Goal: Task Accomplishment & Management: Complete application form

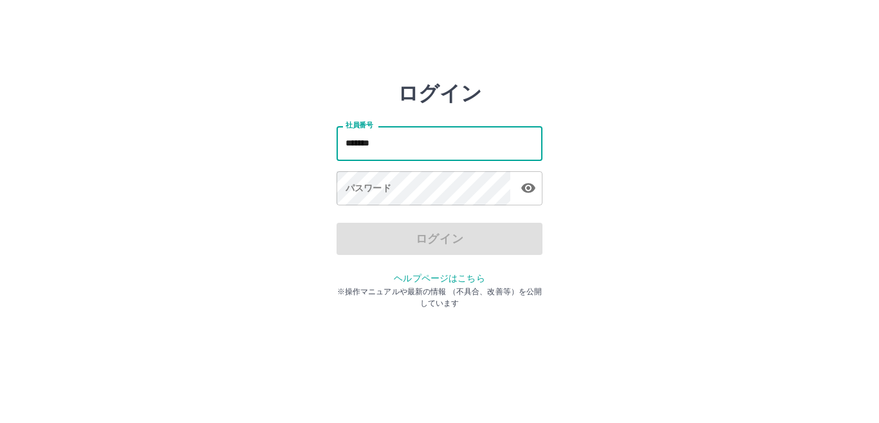
type input "*******"
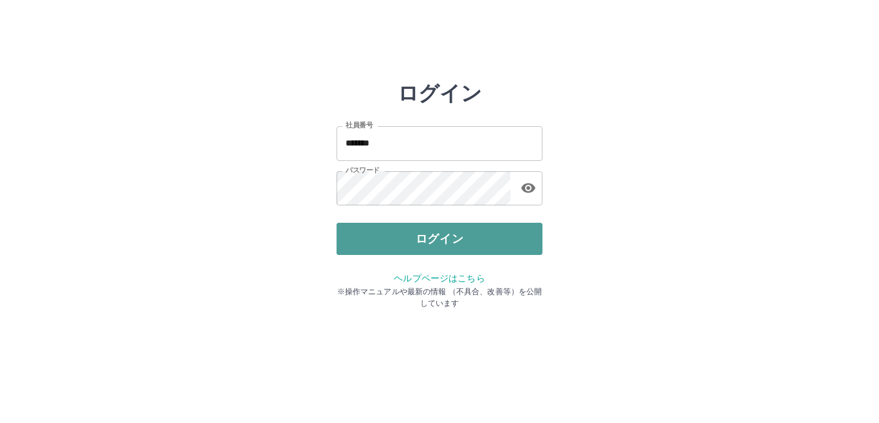
click at [435, 246] on button "ログイン" at bounding box center [439, 239] width 206 height 32
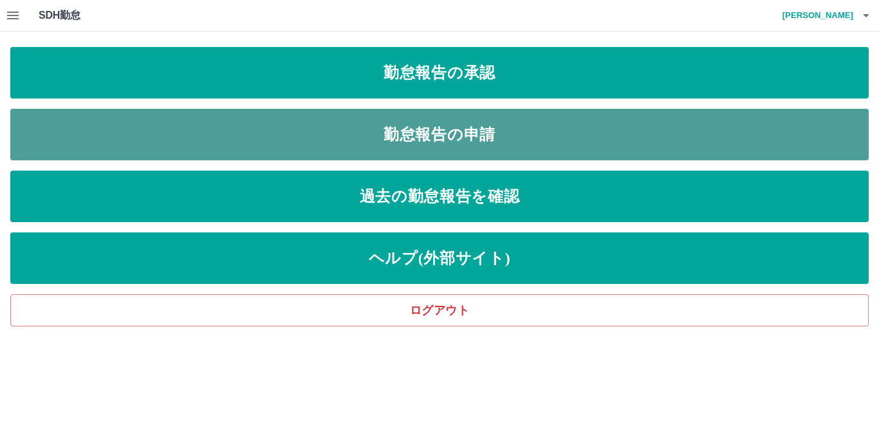
click at [466, 138] on link "勤怠報告の申請" at bounding box center [439, 134] width 858 height 51
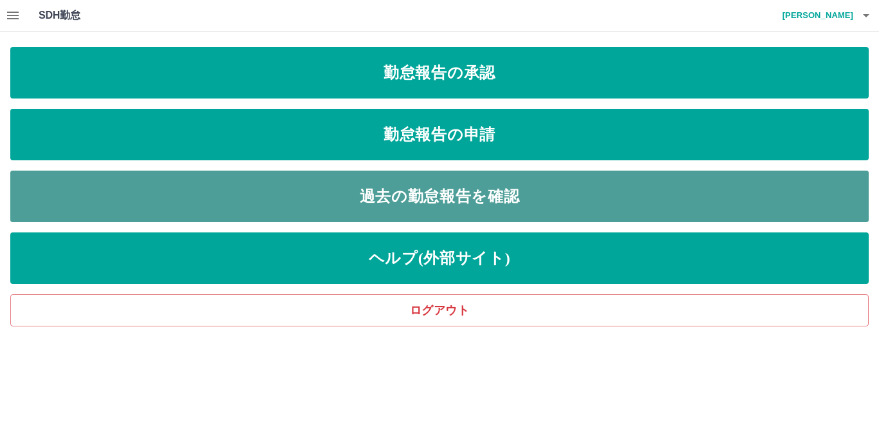
click at [444, 196] on link "過去の勤怠報告を確認" at bounding box center [439, 195] width 858 height 51
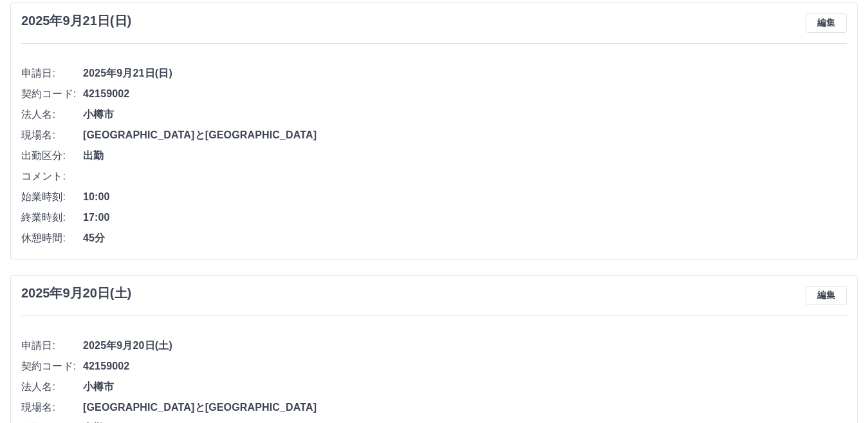
scroll to position [68, 0]
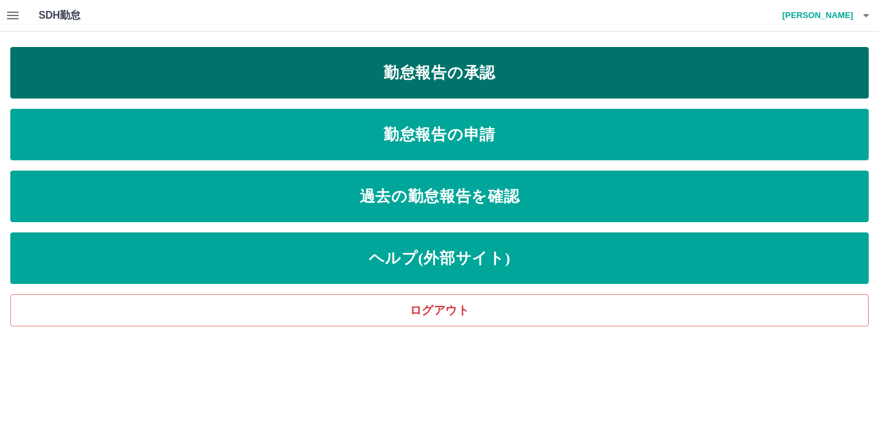
click at [476, 75] on link "勤怠報告の承認" at bounding box center [439, 72] width 858 height 51
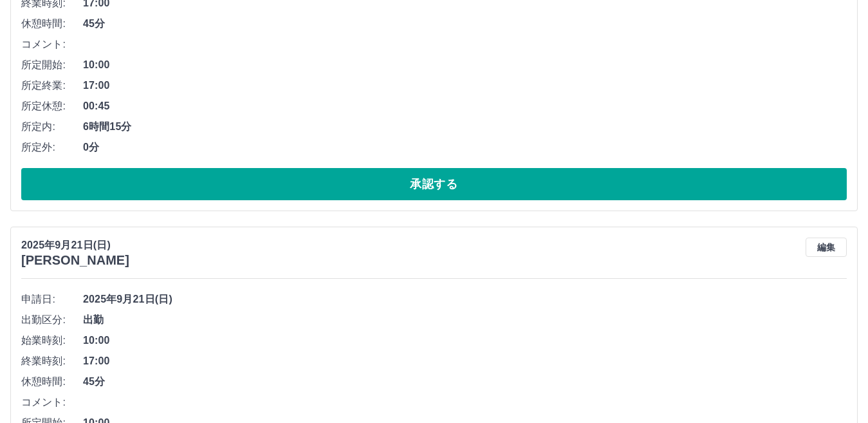
scroll to position [215, 0]
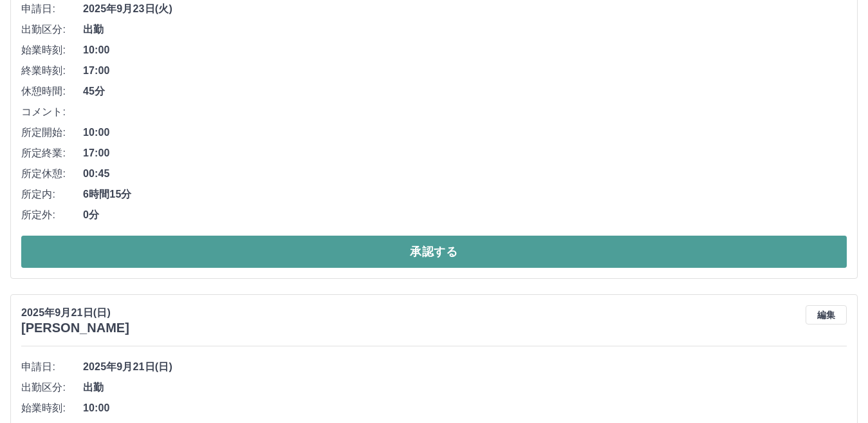
click at [423, 253] on button "承認する" at bounding box center [433, 251] width 825 height 32
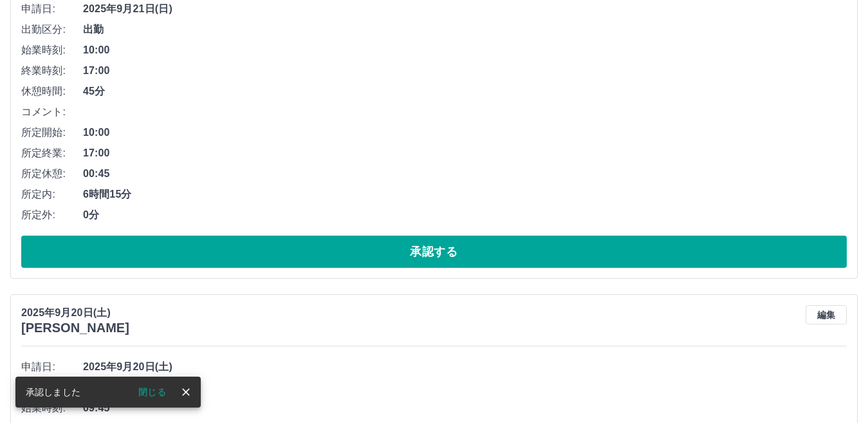
scroll to position [0, 0]
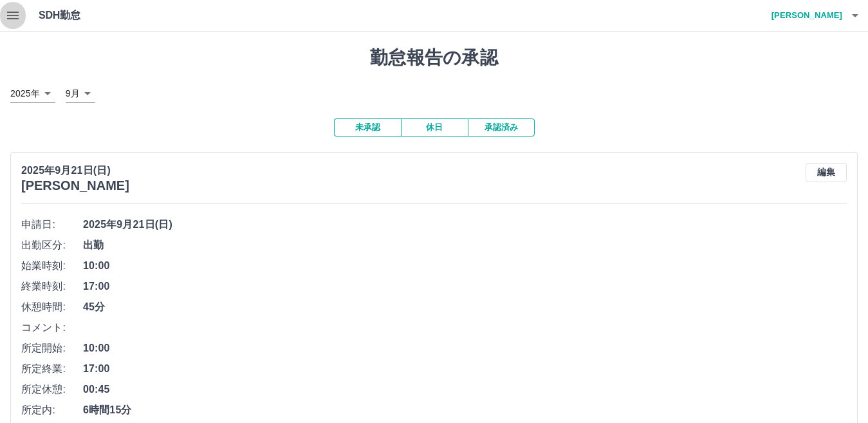
click at [19, 21] on icon "button" at bounding box center [12, 15] width 15 height 15
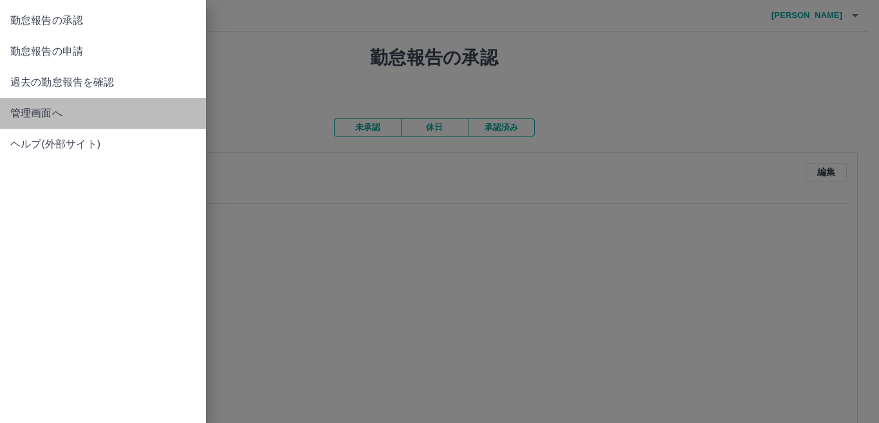
click at [20, 116] on span "管理画面へ" at bounding box center [102, 112] width 185 height 15
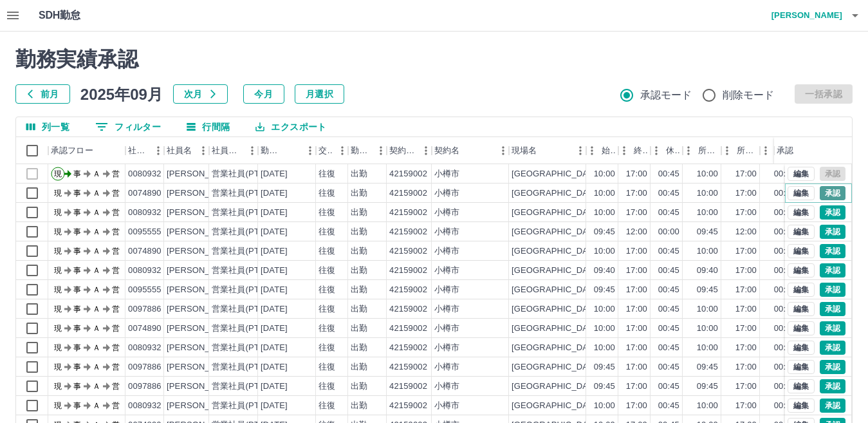
click at [821, 188] on button "承認" at bounding box center [832, 193] width 26 height 14
click at [787, 173] on button "編集" at bounding box center [800, 174] width 27 height 14
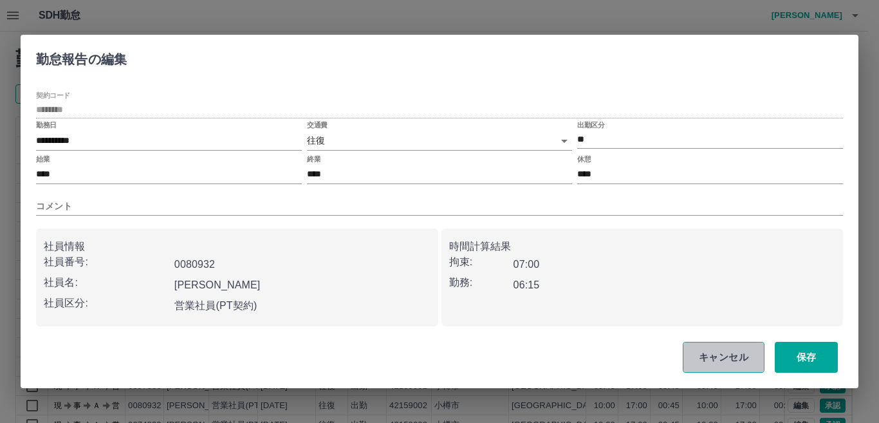
click at [717, 362] on button "キャンセル" at bounding box center [723, 357] width 82 height 31
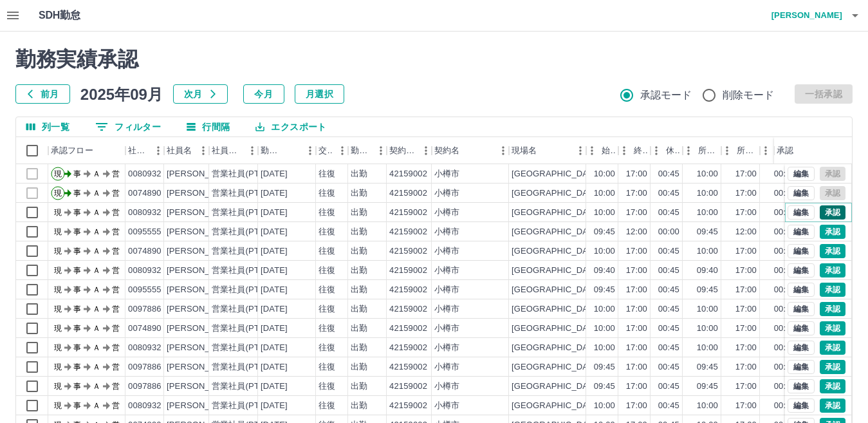
click at [830, 209] on button "承認" at bounding box center [832, 212] width 26 height 14
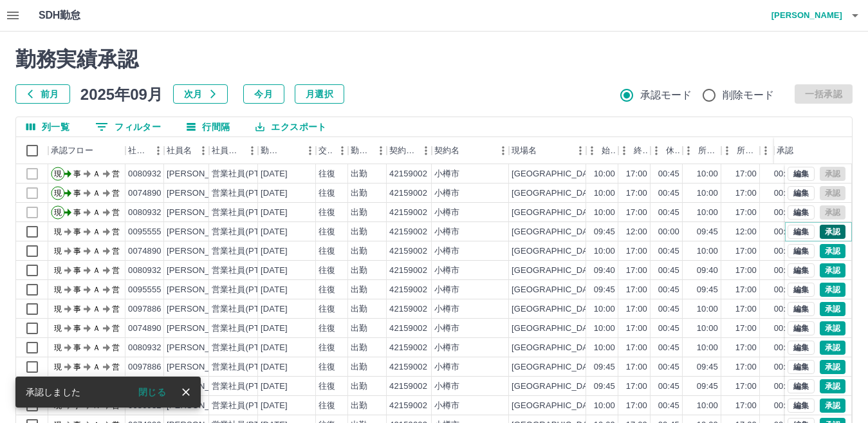
click at [821, 230] on button "承認" at bounding box center [832, 231] width 26 height 14
click at [821, 248] on button "承認" at bounding box center [832, 251] width 26 height 14
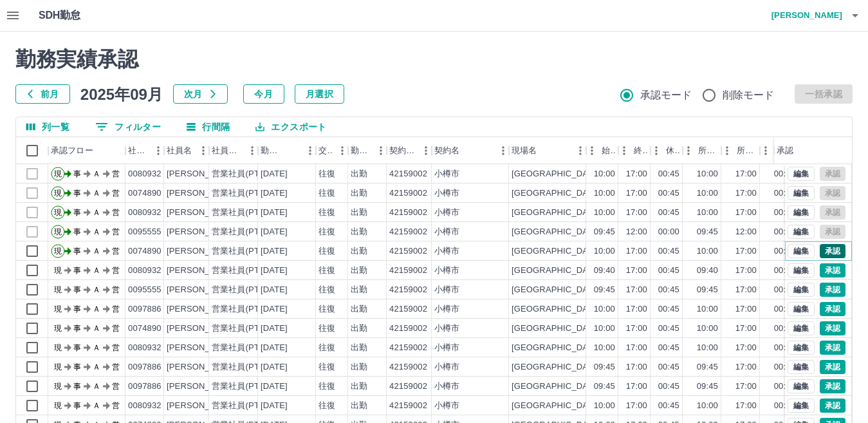
click at [825, 252] on button "承認" at bounding box center [832, 251] width 26 height 14
click at [822, 268] on button "承認" at bounding box center [832, 270] width 26 height 14
click at [823, 293] on button "承認" at bounding box center [832, 289] width 26 height 14
click at [825, 287] on button "承認" at bounding box center [832, 289] width 26 height 14
click at [829, 311] on button "承認" at bounding box center [832, 309] width 26 height 14
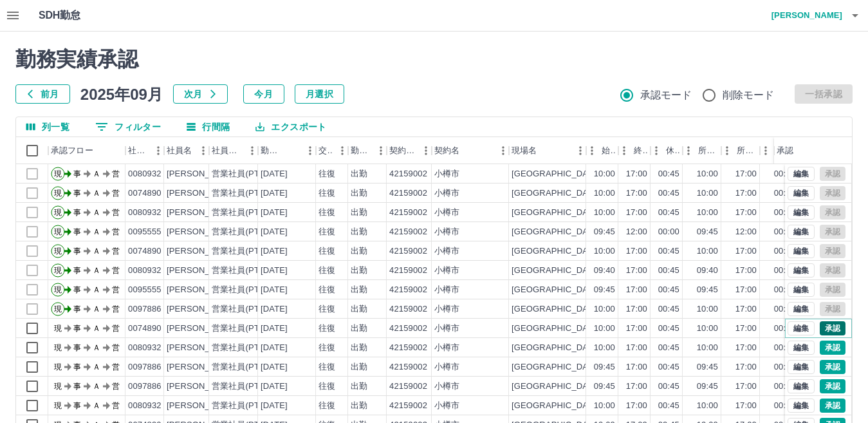
click at [825, 327] on button "承認" at bounding box center [832, 328] width 26 height 14
click at [824, 347] on button "承認" at bounding box center [832, 347] width 26 height 14
click at [823, 349] on button "承認" at bounding box center [832, 347] width 26 height 14
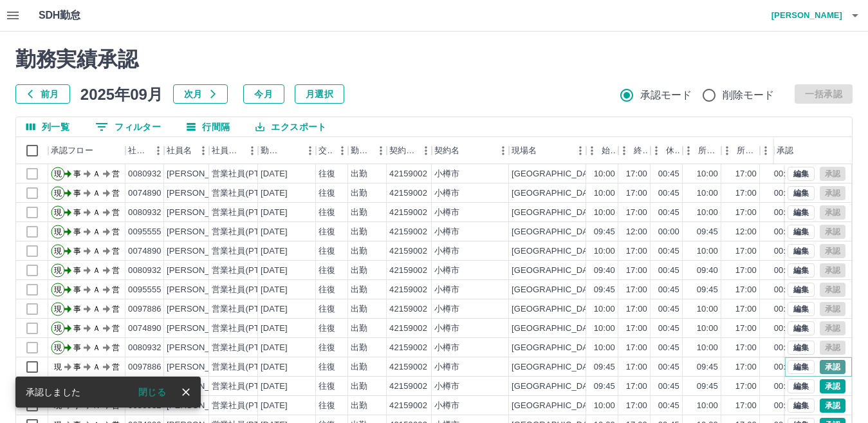
click at [821, 364] on button "承認" at bounding box center [832, 367] width 26 height 14
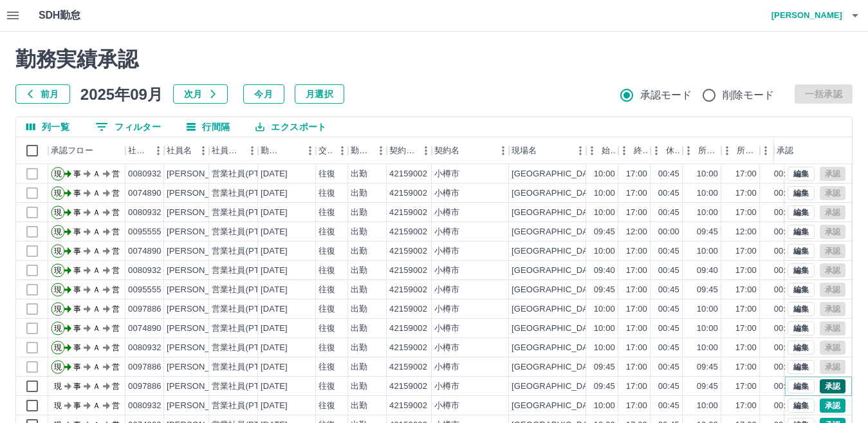
click at [819, 381] on button "承認" at bounding box center [832, 386] width 26 height 14
click at [825, 387] on button "承認" at bounding box center [832, 386] width 26 height 14
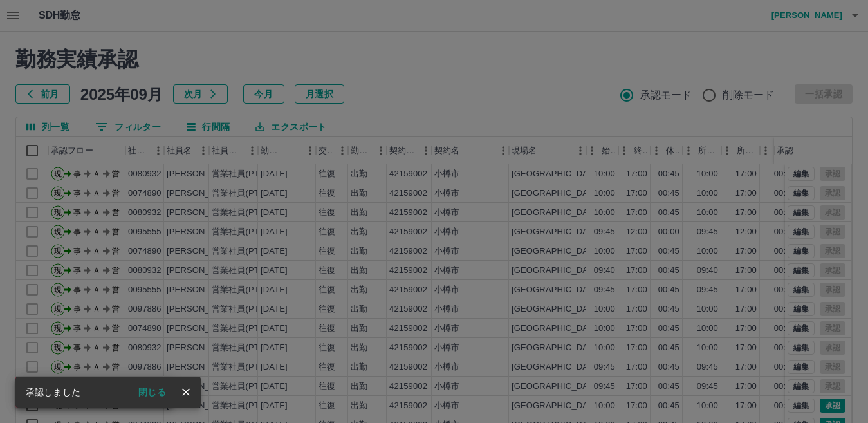
click at [825, 402] on div "承認権限がありません" at bounding box center [434, 211] width 868 height 423
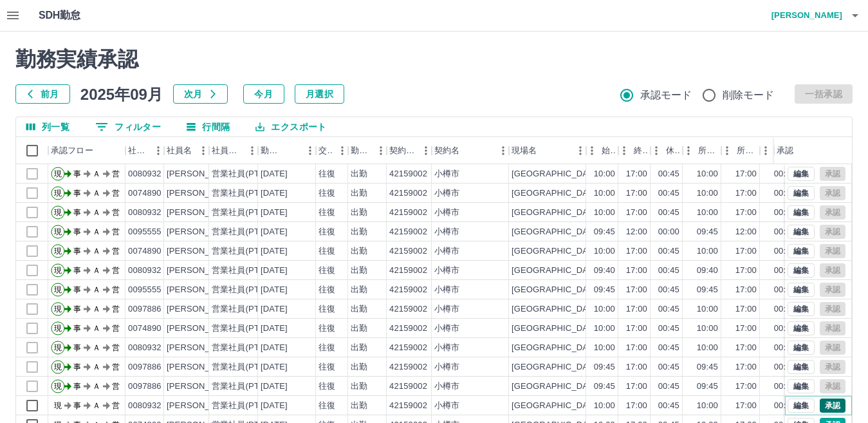
click at [826, 407] on button "承認" at bounding box center [832, 405] width 26 height 14
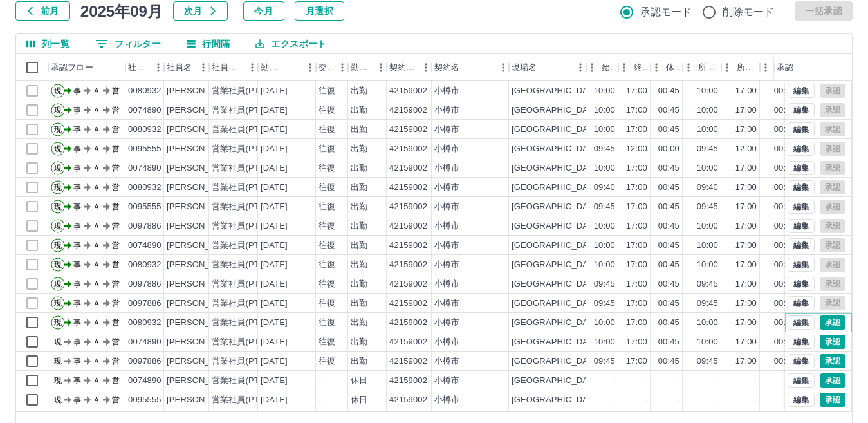
scroll to position [84, 0]
click at [823, 322] on button "承認" at bounding box center [832, 322] width 26 height 14
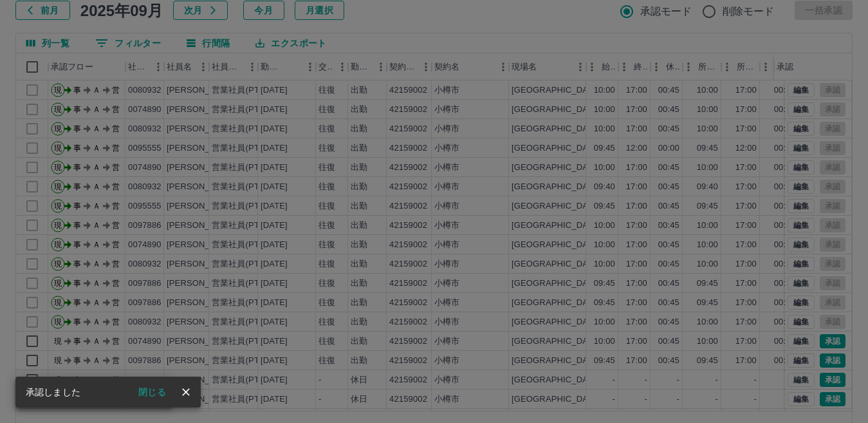
click at [823, 338] on div "承認権限がありません" at bounding box center [434, 211] width 868 height 423
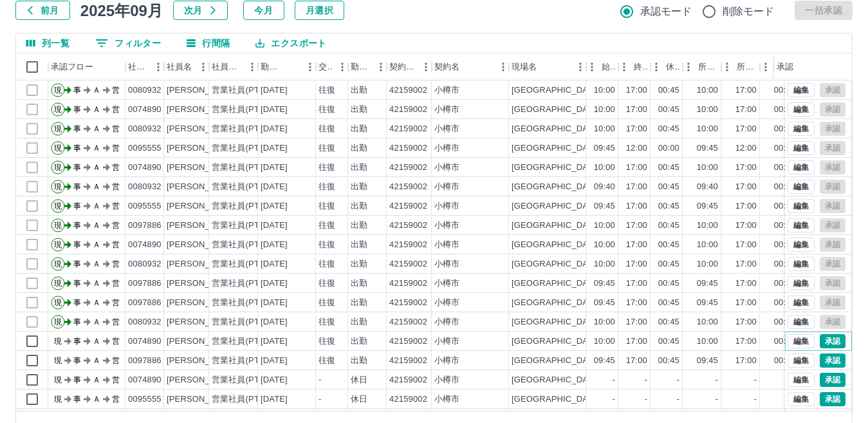
click at [823, 338] on button "承認" at bounding box center [832, 341] width 26 height 14
click at [823, 367] on button "承認" at bounding box center [832, 360] width 26 height 14
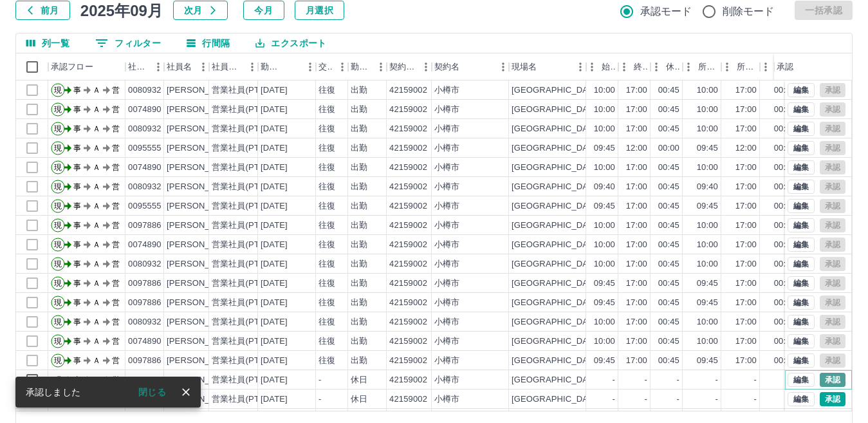
click at [821, 378] on button "承認" at bounding box center [832, 379] width 26 height 14
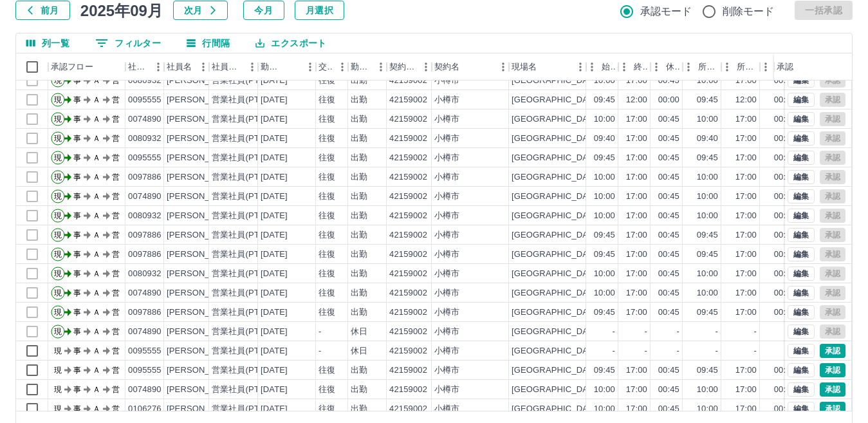
scroll to position [67, 0]
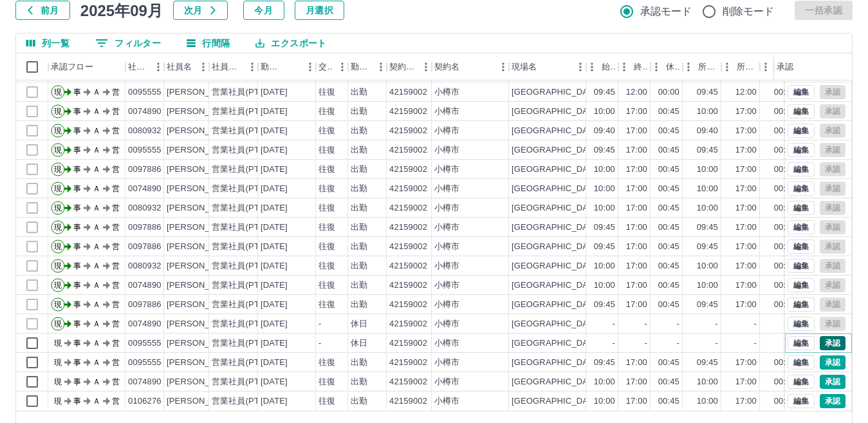
click at [826, 336] on button "承認" at bounding box center [832, 343] width 26 height 14
click at [824, 336] on button "承認" at bounding box center [832, 343] width 26 height 14
click at [819, 355] on button "承認" at bounding box center [832, 362] width 26 height 14
click at [819, 374] on button "承認" at bounding box center [832, 381] width 26 height 14
click at [829, 394] on button "承認" at bounding box center [832, 401] width 26 height 14
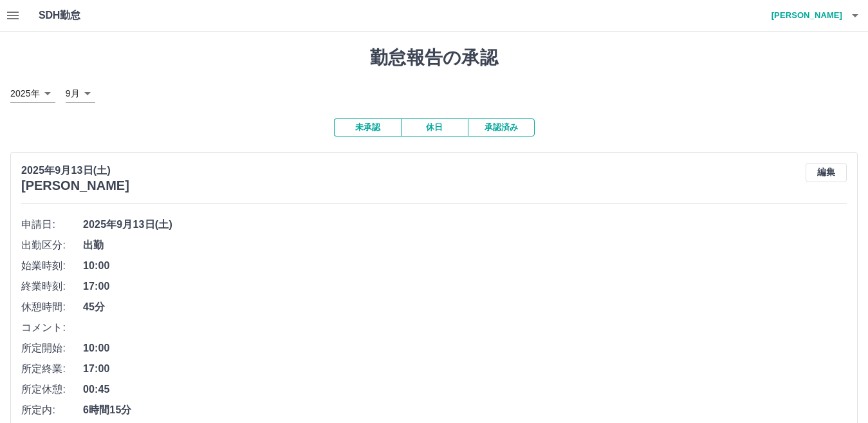
click at [125, 194] on div at bounding box center [434, 211] width 868 height 423
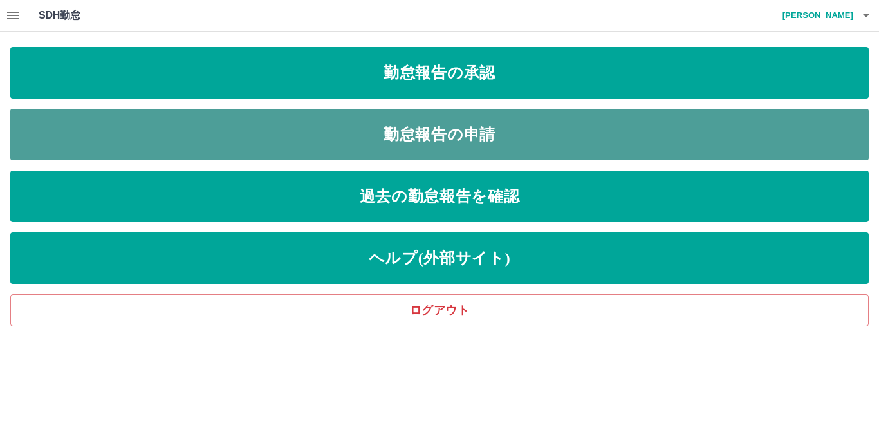
click at [456, 131] on link "勤怠報告の申請" at bounding box center [439, 134] width 858 height 51
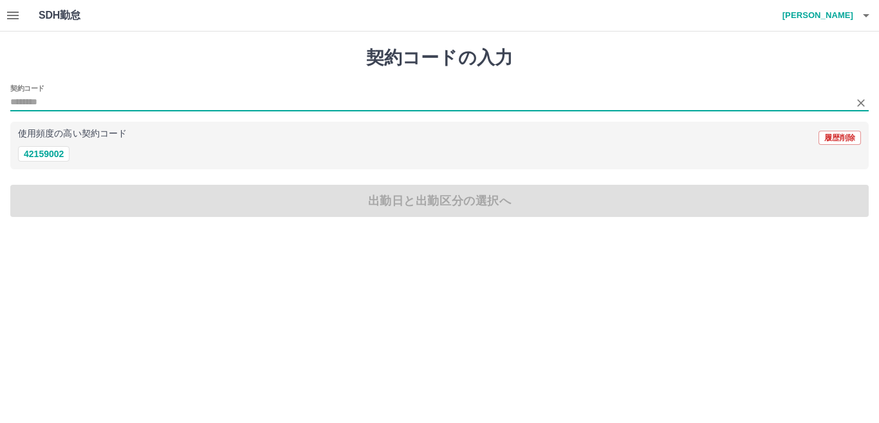
click at [91, 106] on input "契約コード" at bounding box center [429, 103] width 839 height 16
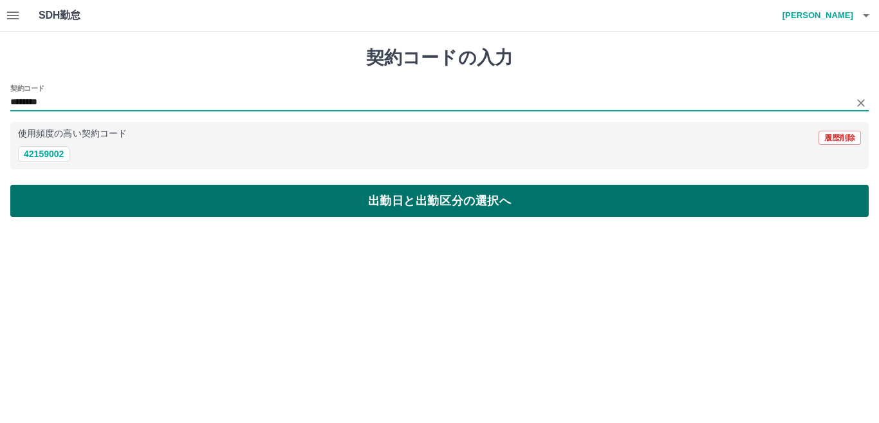
type input "********"
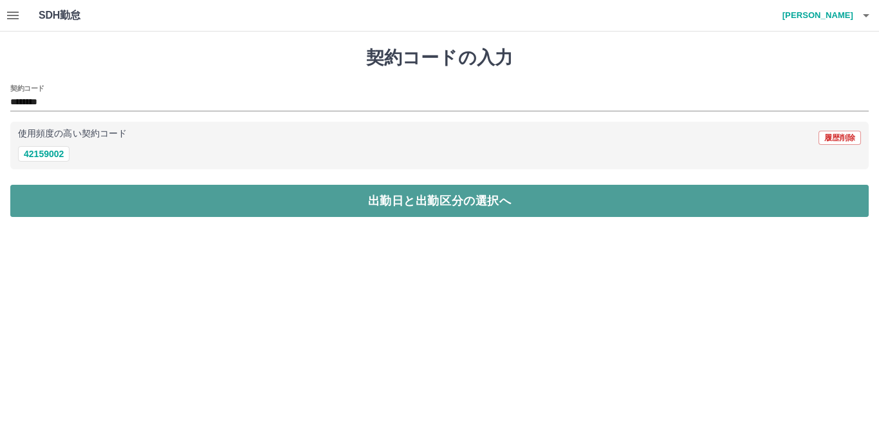
click at [381, 201] on button "出勤日と出勤区分の選択へ" at bounding box center [439, 201] width 858 height 32
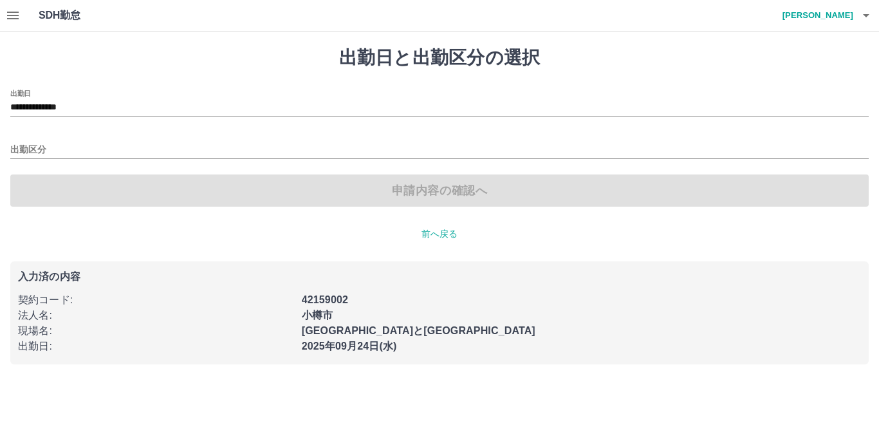
click at [426, 193] on div "申請内容の確認へ" at bounding box center [439, 190] width 858 height 32
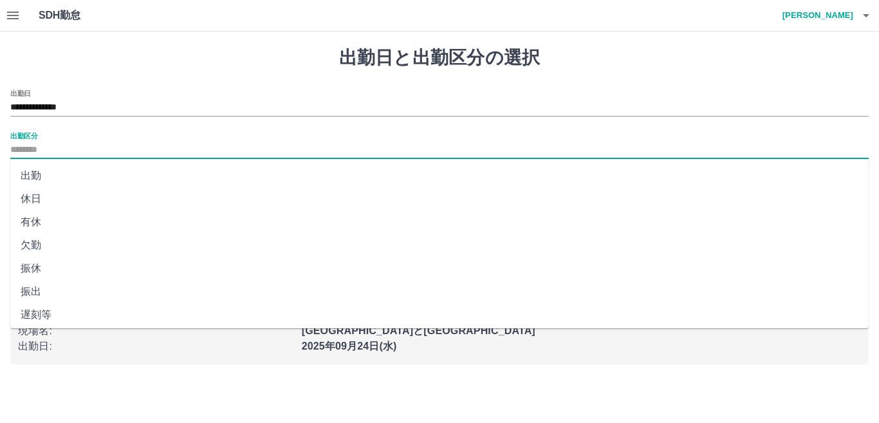
click at [60, 144] on input "出勤区分" at bounding box center [439, 150] width 858 height 16
click at [40, 178] on li "出勤" at bounding box center [439, 175] width 858 height 23
type input "**"
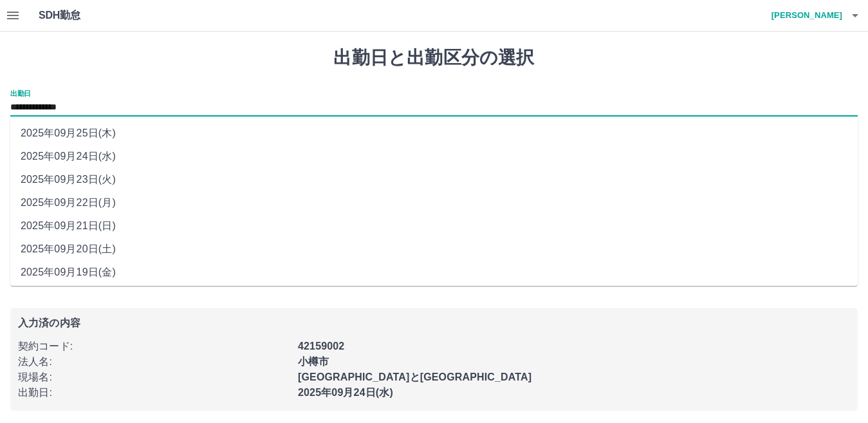
click at [98, 105] on input "**********" at bounding box center [433, 108] width 847 height 16
click at [97, 176] on li "2025年09月23日(火)" at bounding box center [433, 179] width 847 height 23
type input "**********"
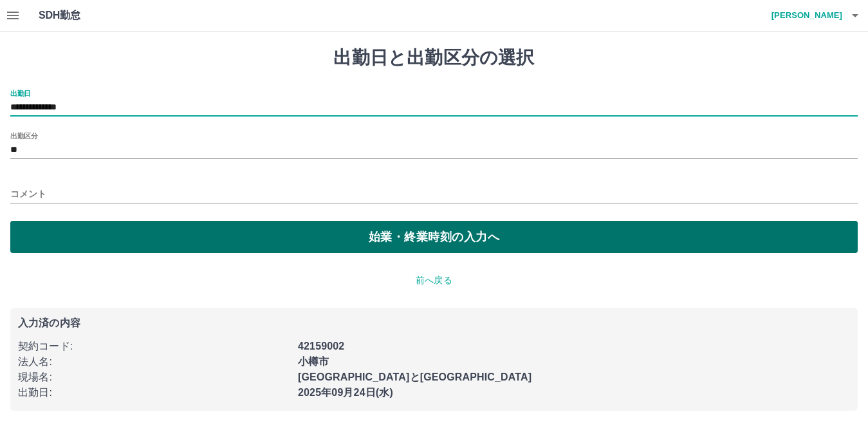
click at [409, 244] on button "始業・終業時刻の入力へ" at bounding box center [433, 237] width 847 height 32
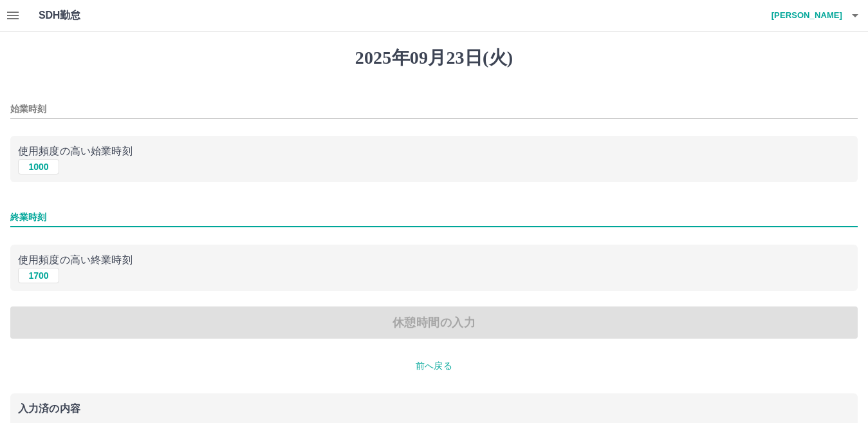
click at [55, 218] on input "終業時刻" at bounding box center [433, 217] width 847 height 19
type input "****"
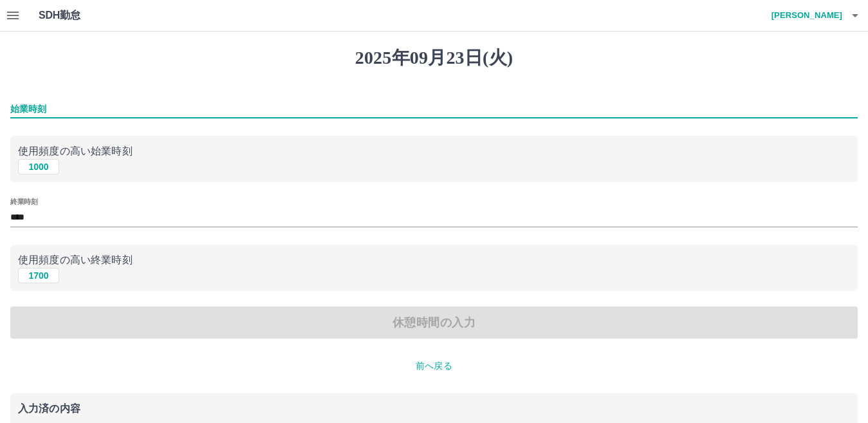
click at [22, 105] on input "始業時刻" at bounding box center [433, 109] width 847 height 19
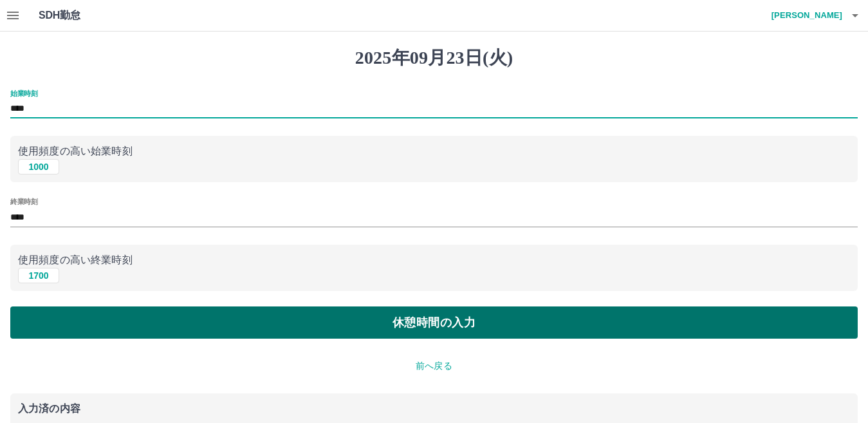
type input "****"
click at [415, 331] on button "休憩時間の入力" at bounding box center [433, 322] width 847 height 32
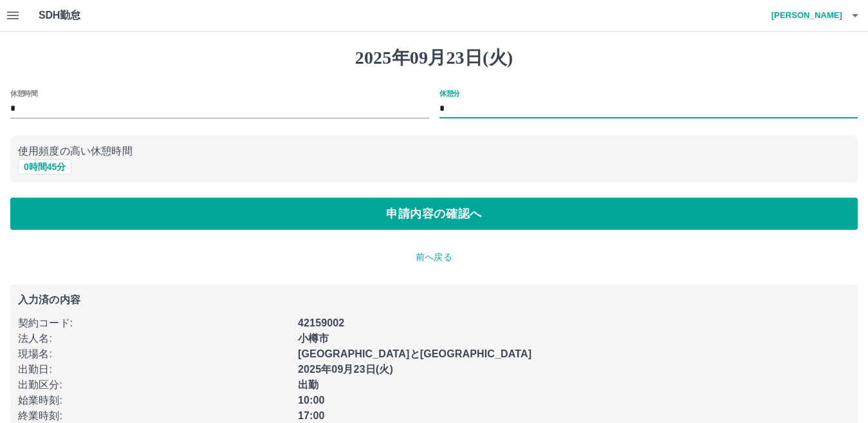
click at [443, 111] on input "*" at bounding box center [648, 109] width 419 height 19
click at [440, 108] on input "*" at bounding box center [648, 109] width 419 height 19
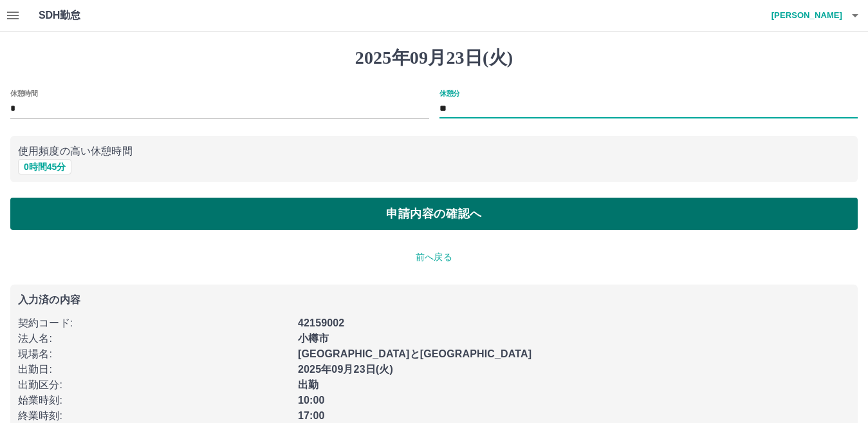
type input "**"
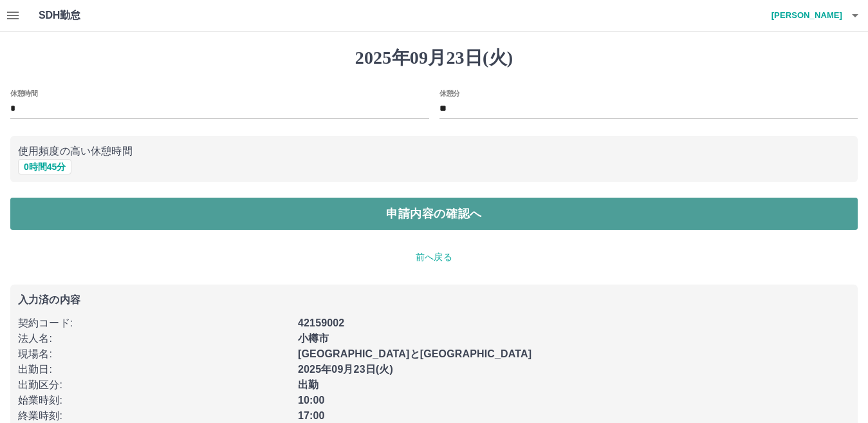
click at [392, 208] on button "申請内容の確認へ" at bounding box center [433, 213] width 847 height 32
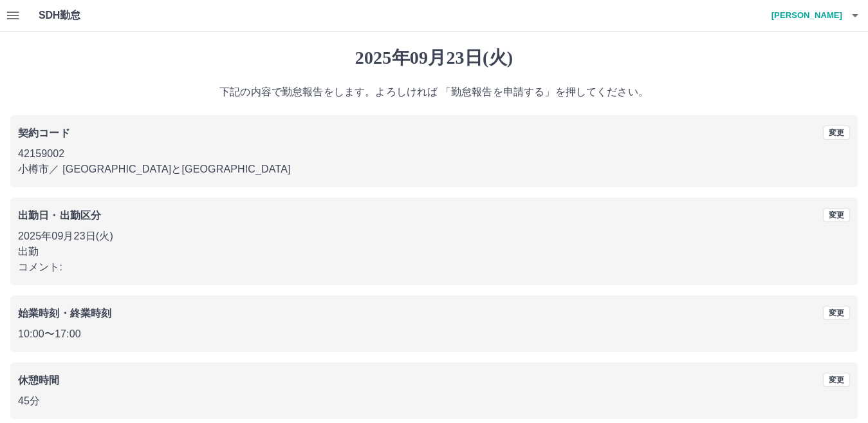
scroll to position [59, 0]
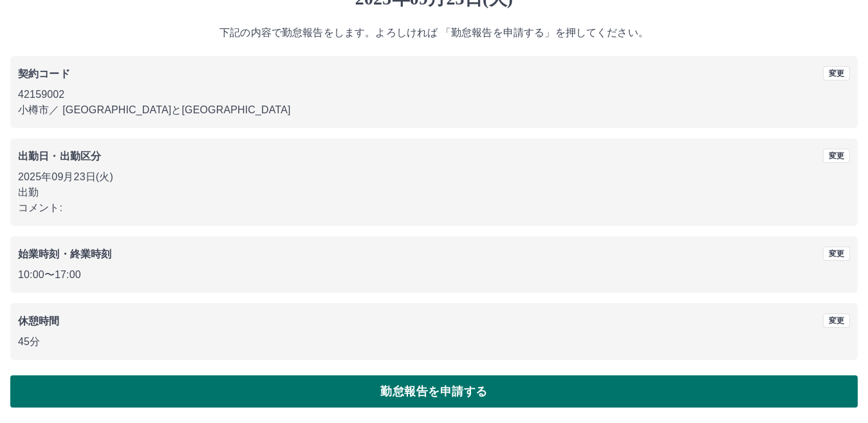
click at [439, 383] on button "勤怠報告を申請する" at bounding box center [433, 391] width 847 height 32
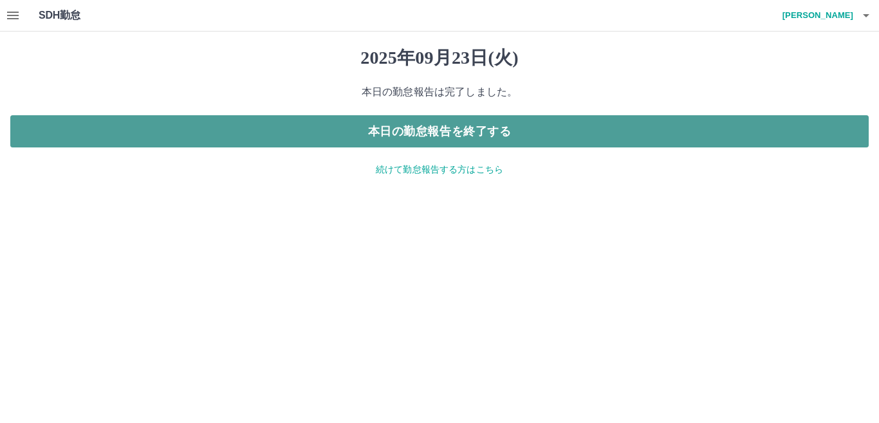
click at [456, 126] on button "本日の勤怠報告を終了する" at bounding box center [439, 131] width 858 height 32
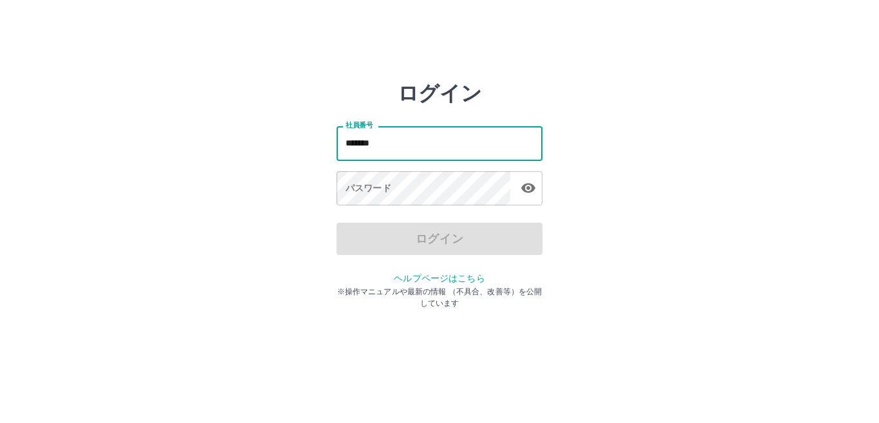
type input "*******"
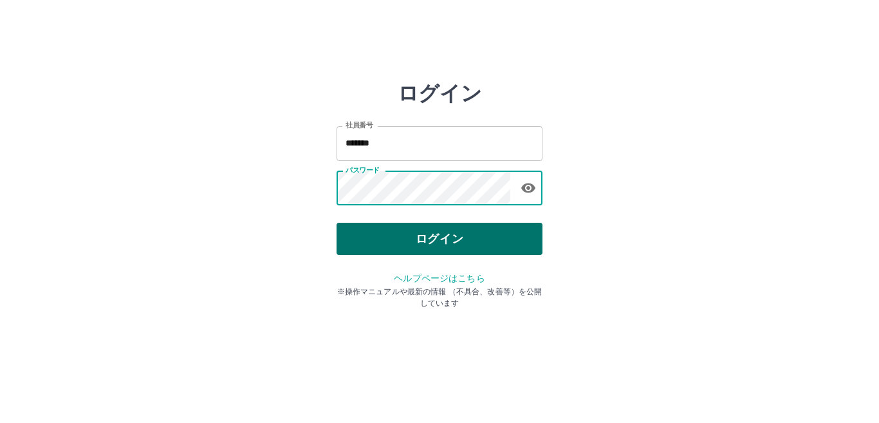
click at [444, 250] on button "ログイン" at bounding box center [439, 239] width 206 height 32
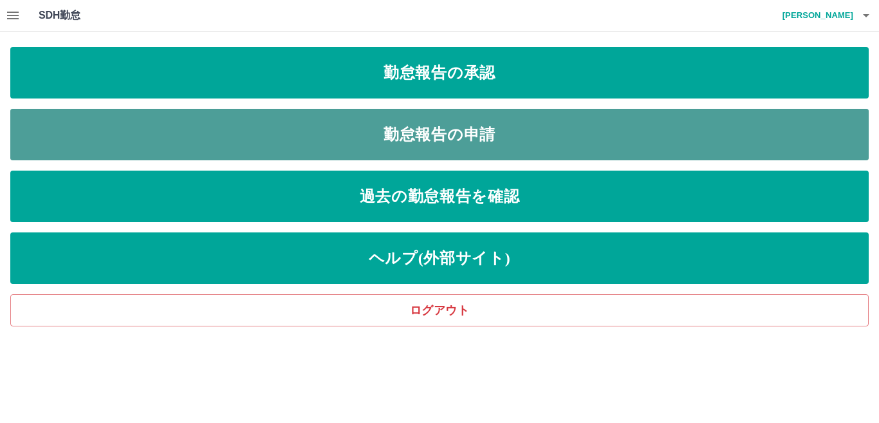
click at [466, 138] on link "勤怠報告の申請" at bounding box center [439, 134] width 858 height 51
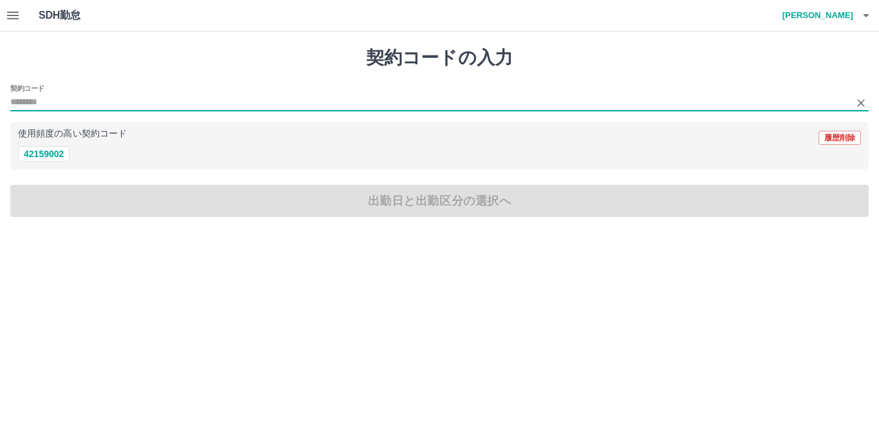
click at [134, 104] on input "契約コード" at bounding box center [429, 103] width 839 height 16
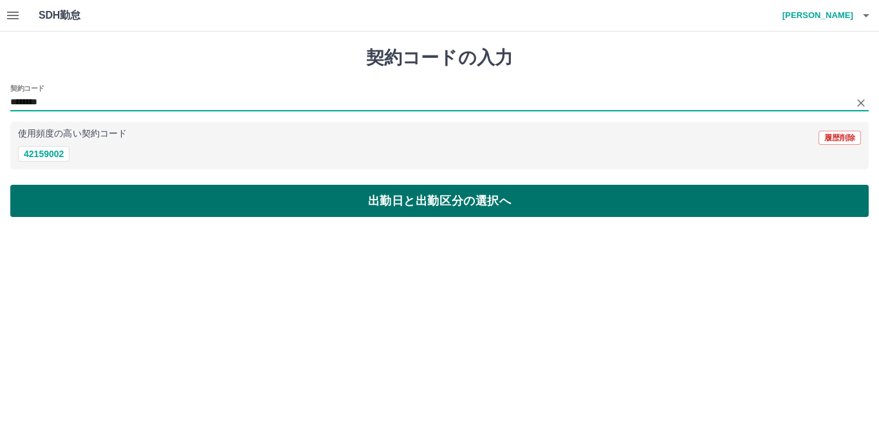
type input "********"
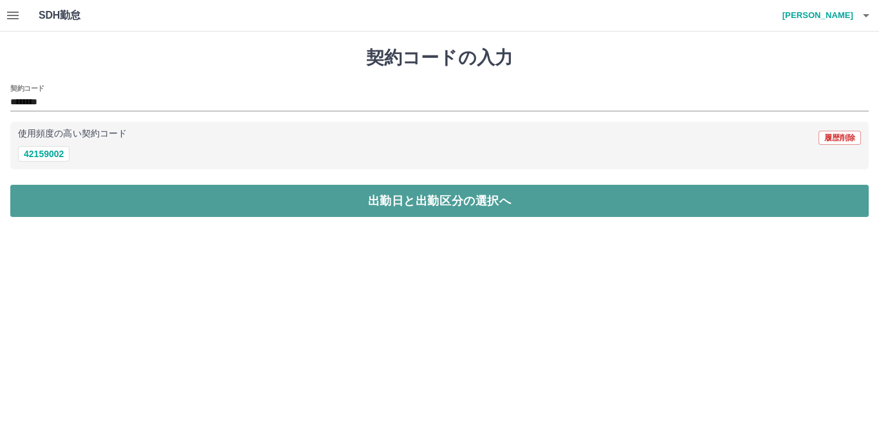
click at [435, 207] on button "出勤日と出勤区分の選択へ" at bounding box center [439, 201] width 858 height 32
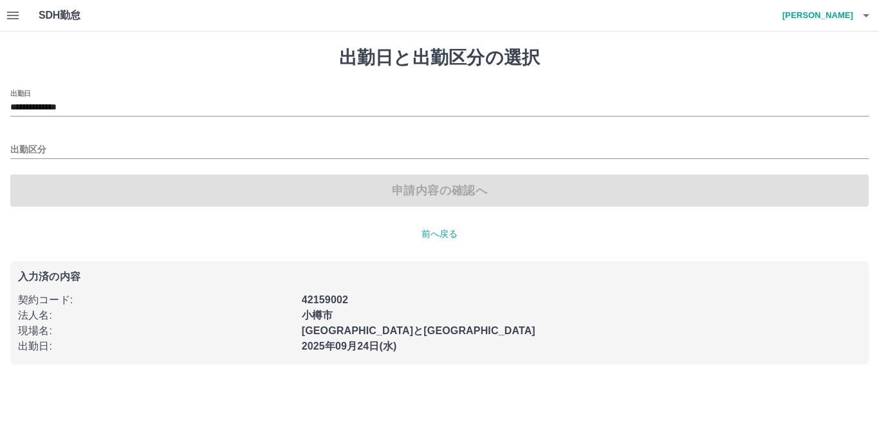
click at [33, 141] on div "出勤区分" at bounding box center [439, 145] width 858 height 27
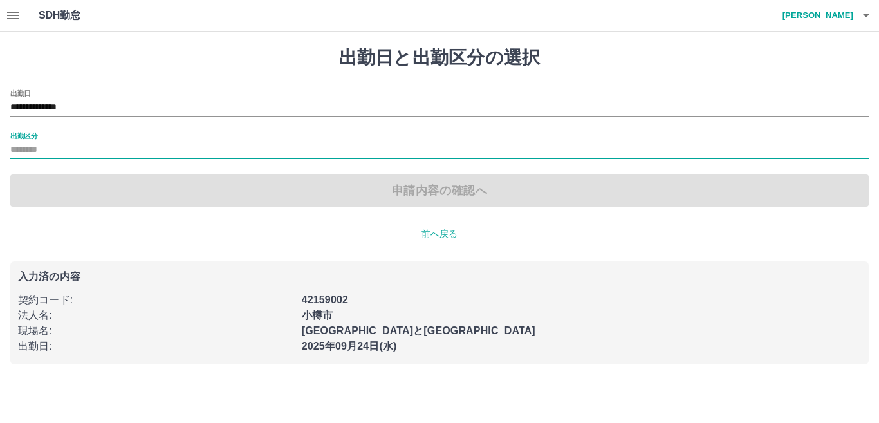
click at [39, 140] on div "出勤区分" at bounding box center [439, 145] width 858 height 27
click at [56, 152] on input "出勤区分" at bounding box center [439, 150] width 858 height 16
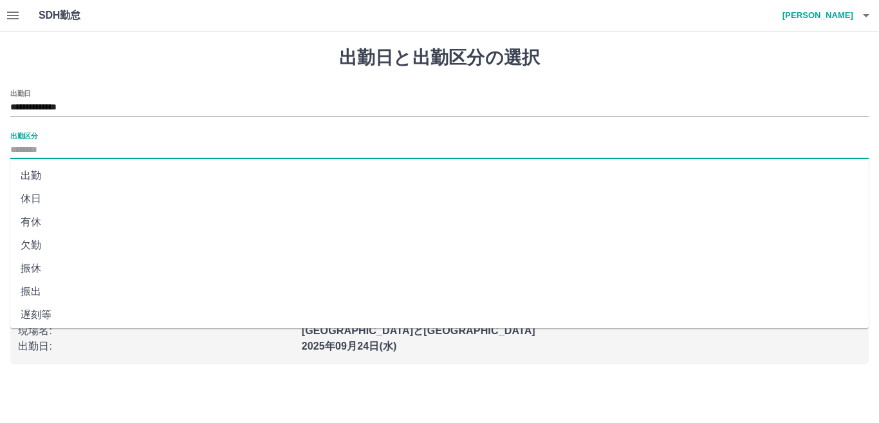
click at [33, 175] on li "出勤" at bounding box center [439, 175] width 858 height 23
type input "**"
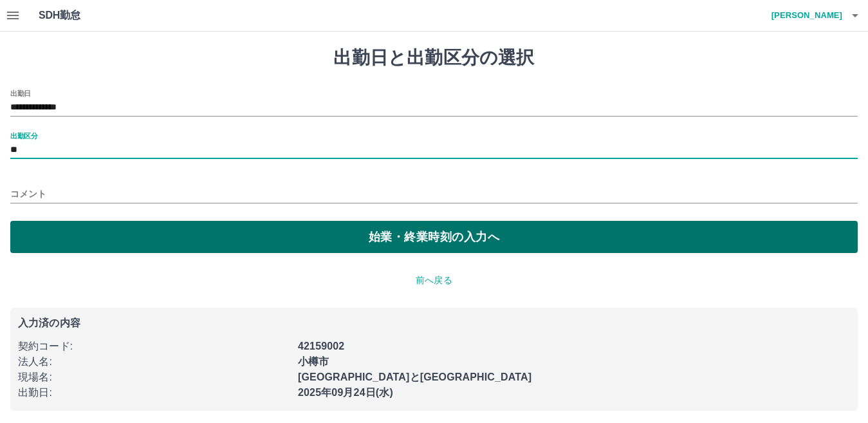
click at [300, 231] on button "始業・終業時刻の入力へ" at bounding box center [433, 237] width 847 height 32
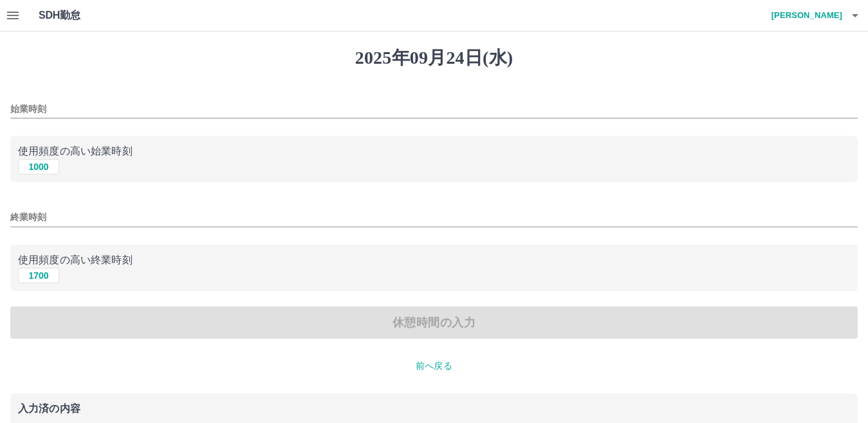
click at [48, 104] on input "始業時刻" at bounding box center [433, 109] width 847 height 19
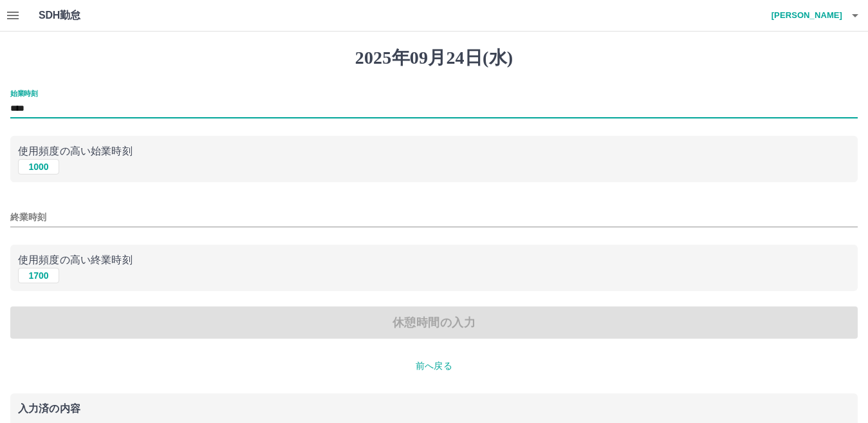
type input "****"
